Goal: Task Accomplishment & Management: Manage account settings

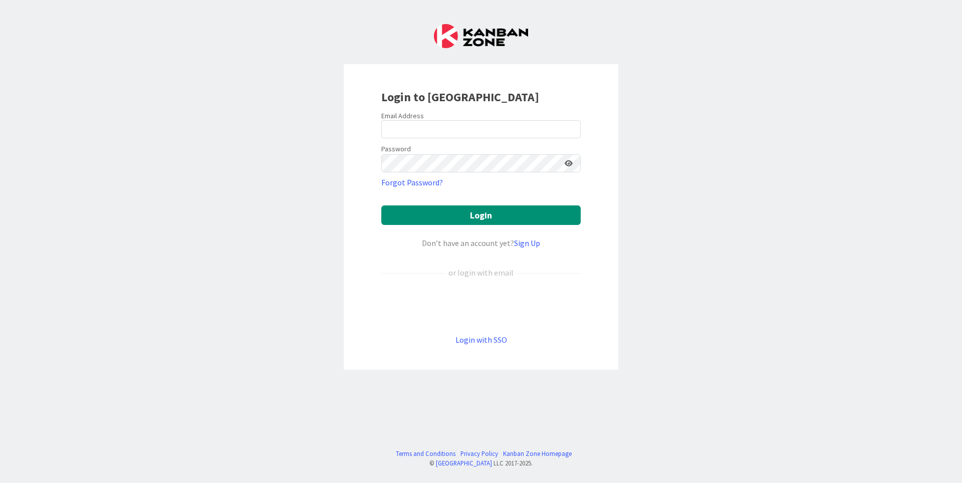
click at [455, 140] on form "Email Address Password Forgot Password? Login Don’t have an account yet? Sign U…" at bounding box center [480, 228] width 199 height 234
click at [455, 130] on input "email" at bounding box center [480, 129] width 199 height 18
type input "[PERSON_NAME][EMAIL_ADDRESS][PERSON_NAME][DOMAIN_NAME]"
click at [462, 154] on div "Password" at bounding box center [480, 157] width 199 height 30
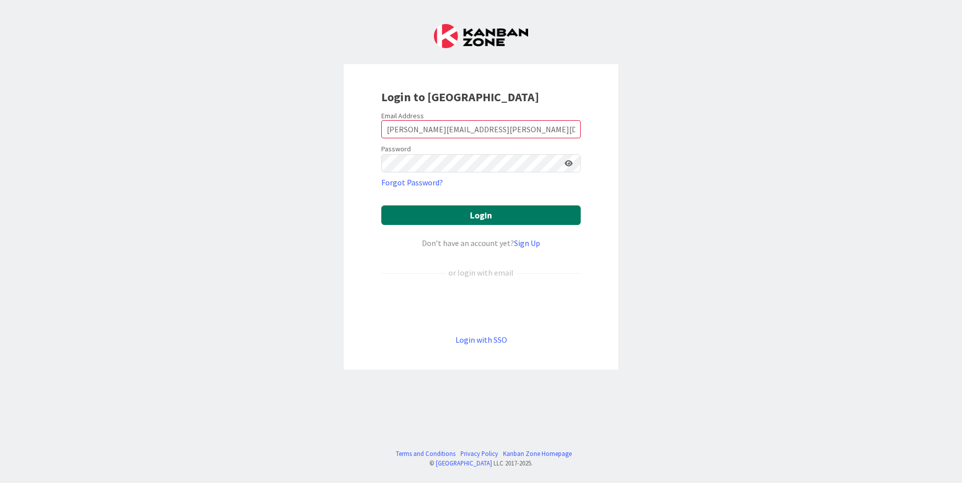
click at [506, 208] on button "Login" at bounding box center [480, 215] width 199 height 20
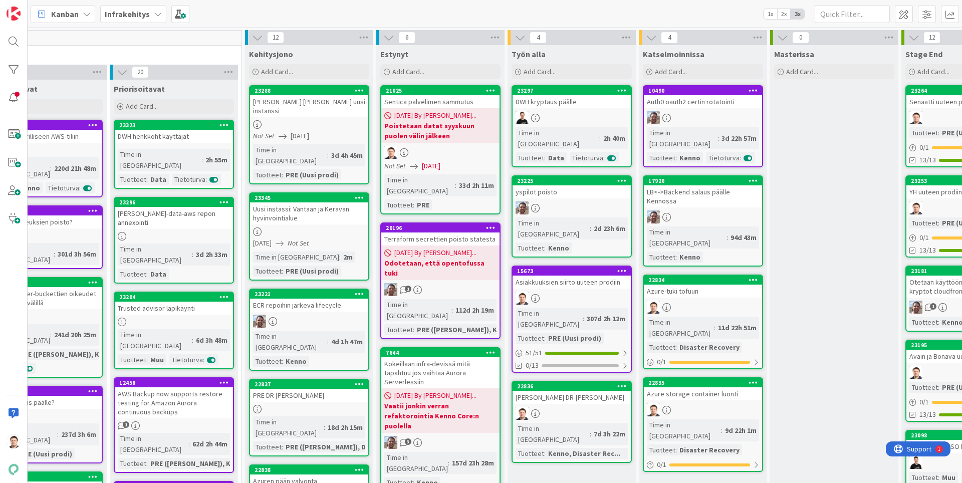
scroll to position [0, 188]
